Goal: Information Seeking & Learning: Learn about a topic

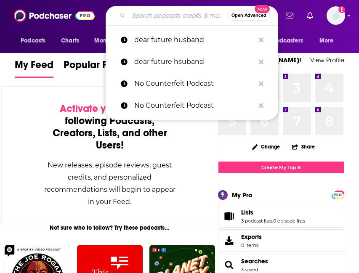
click at [172, 12] on input "Search podcasts, credits, & more..." at bounding box center [178, 15] width 99 height 13
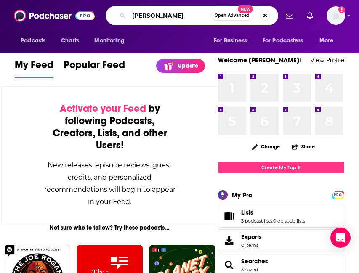
type input "[PERSON_NAME]"
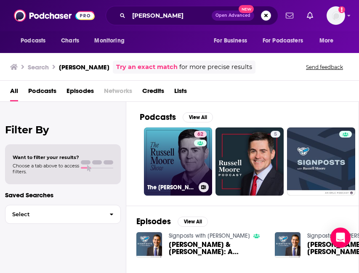
click at [178, 164] on link "62 The Russell Moore Show" at bounding box center [178, 161] width 68 height 68
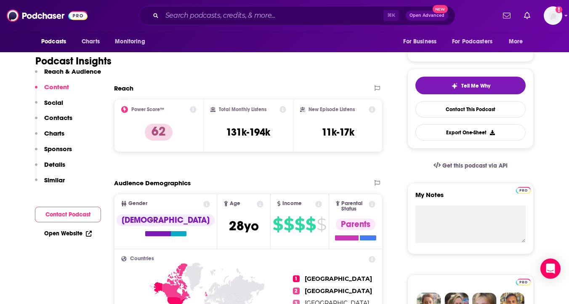
scroll to position [154, 0]
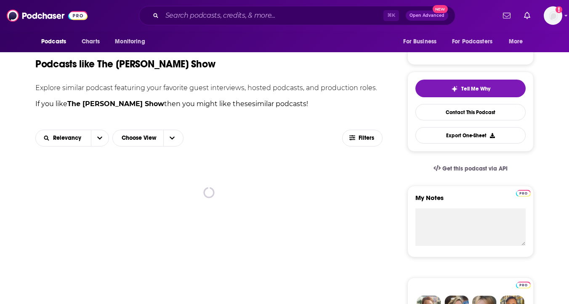
scroll to position [155, 0]
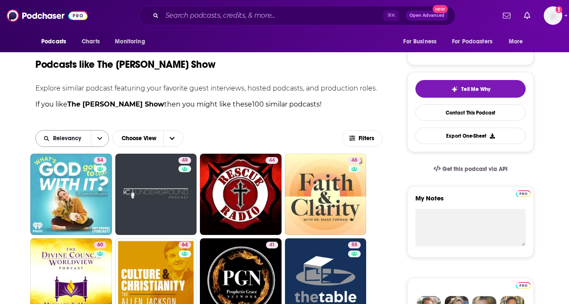
click at [101, 138] on icon "open menu" at bounding box center [99, 138] width 5 height 6
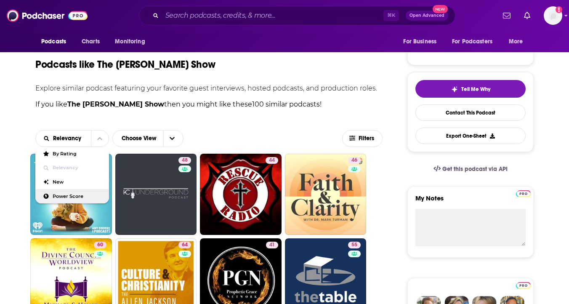
click at [82, 192] on div "Power Score" at bounding box center [72, 196] width 74 height 14
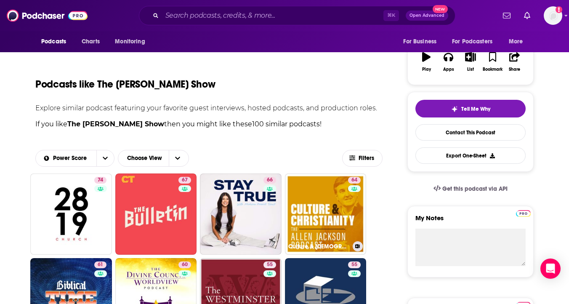
scroll to position [0, 0]
